Goal: Task Accomplishment & Management: Manage account settings

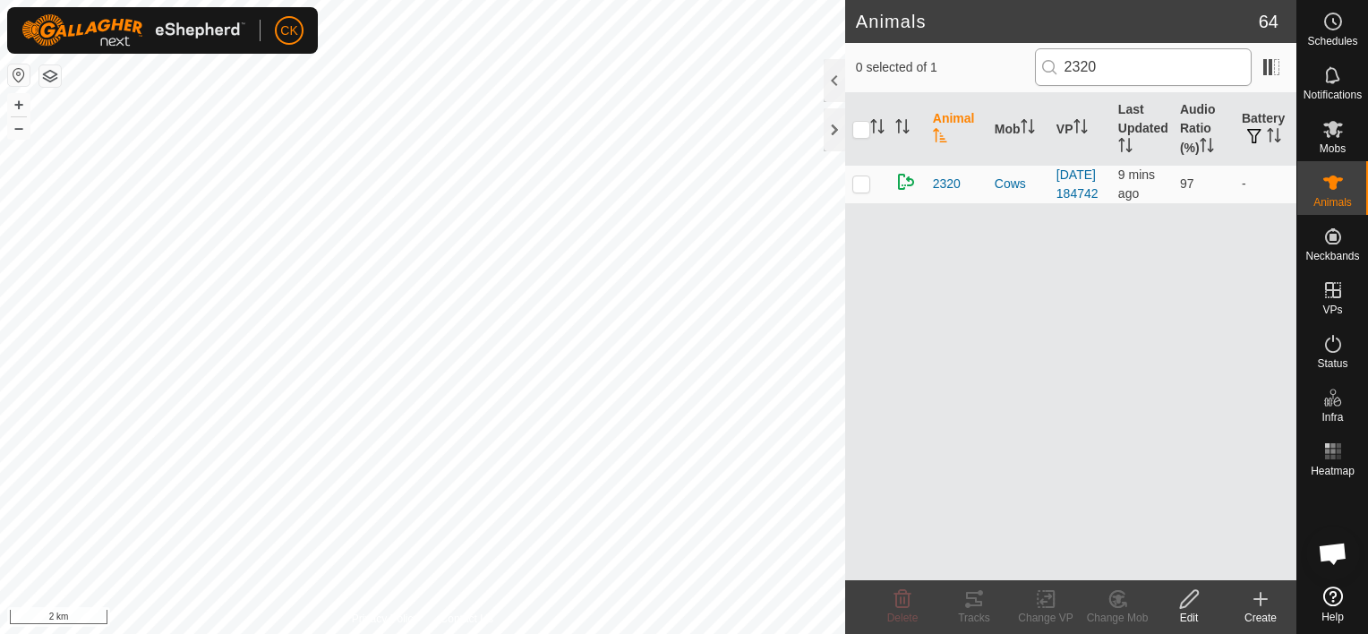
scroll to position [144, 0]
type input "2320"
click at [863, 191] on p-checkbox at bounding box center [861, 183] width 18 height 14
checkbox input "true"
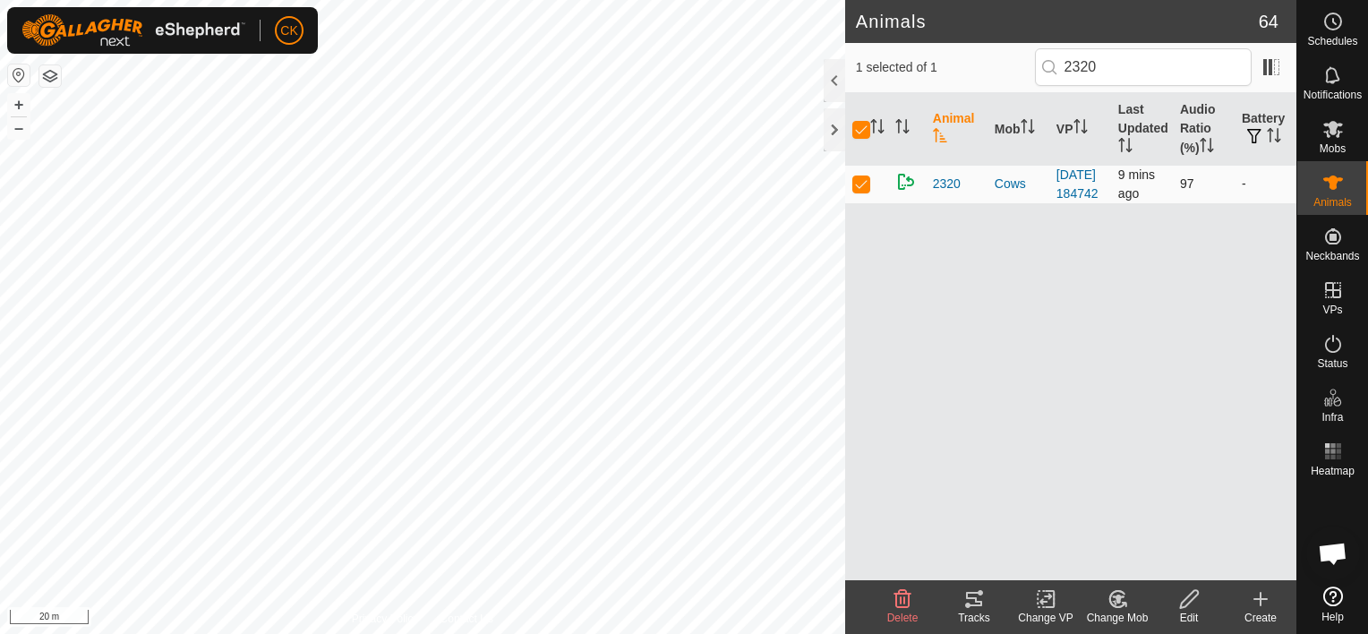
click at [862, 188] on p-checkbox at bounding box center [861, 183] width 18 height 14
checkbox input "false"
click at [830, 129] on div at bounding box center [834, 129] width 21 height 43
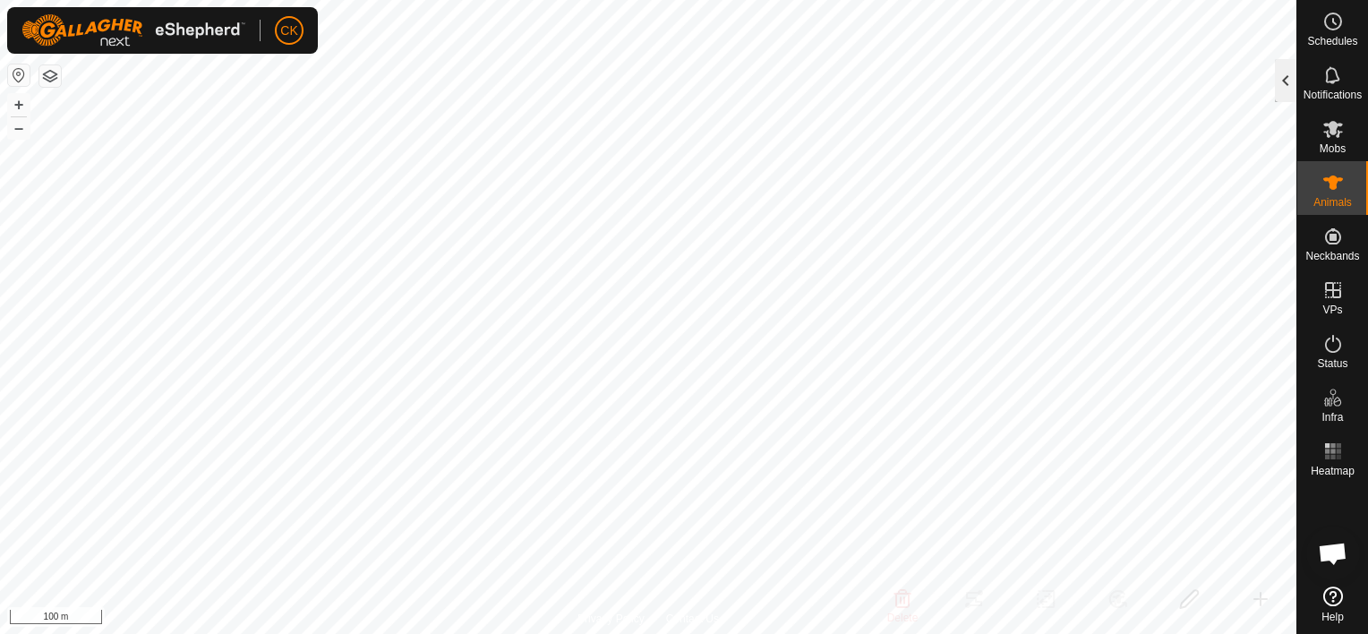
scroll to position [143, 0]
